Goal: Complete application form

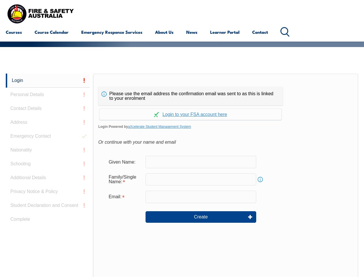
click at [182, 88] on div "Please use the email address the confirmation email was sent to as this is link…" at bounding box center [190, 96] width 185 height 18
click at [182, 175] on input "text" at bounding box center [201, 179] width 111 height 12
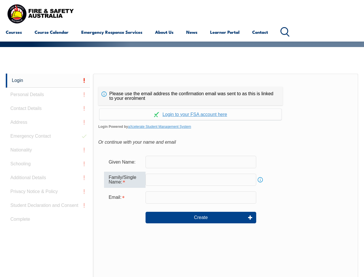
click at [48, 80] on link "Login" at bounding box center [48, 81] width 84 height 14
click at [48, 95] on div "Login Personal Details Contact Details Address Emergency Contact Nationality Sc…" at bounding box center [49, 218] width 87 height 289
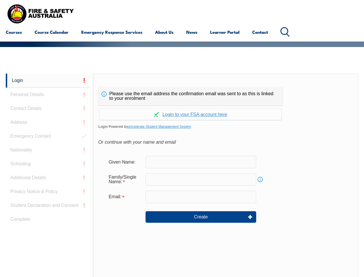
click at [48, 108] on div "Login Personal Details Contact Details Address Emergency Contact Nationality Sc…" at bounding box center [49, 218] width 87 height 288
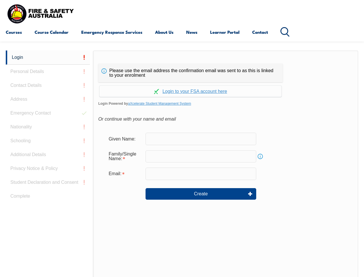
click at [48, 122] on div "Login Personal Details Contact Details Address Emergency Contact Nationality Sc…" at bounding box center [49, 194] width 87 height 288
click at [48, 136] on div "Login Personal Details Contact Details Address Emergency Contact Nationality Sc…" at bounding box center [49, 194] width 87 height 288
click at [48, 150] on div "Login Personal Details Contact Details Address Emergency Contact Nationality Sc…" at bounding box center [49, 194] width 87 height 288
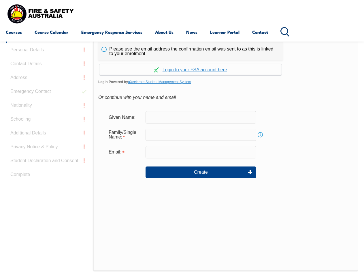
click at [48, 164] on div "Login Personal Details Contact Details Address Emergency Contact Nationality Sc…" at bounding box center [49, 173] width 87 height 288
click at [48, 178] on div "Login Personal Details Contact Details Address Emergency Contact Nationality Sc…" at bounding box center [49, 173] width 87 height 288
